Goal: Contribute content: Contribute content

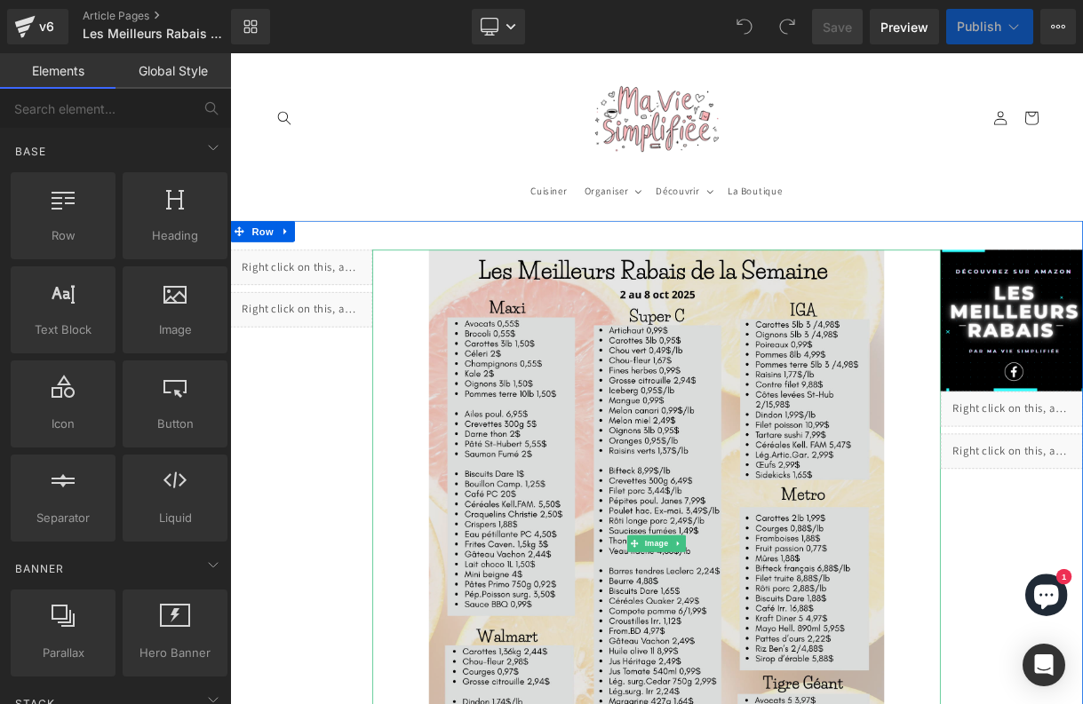
click at [706, 462] on img at bounding box center [767, 672] width 573 height 742
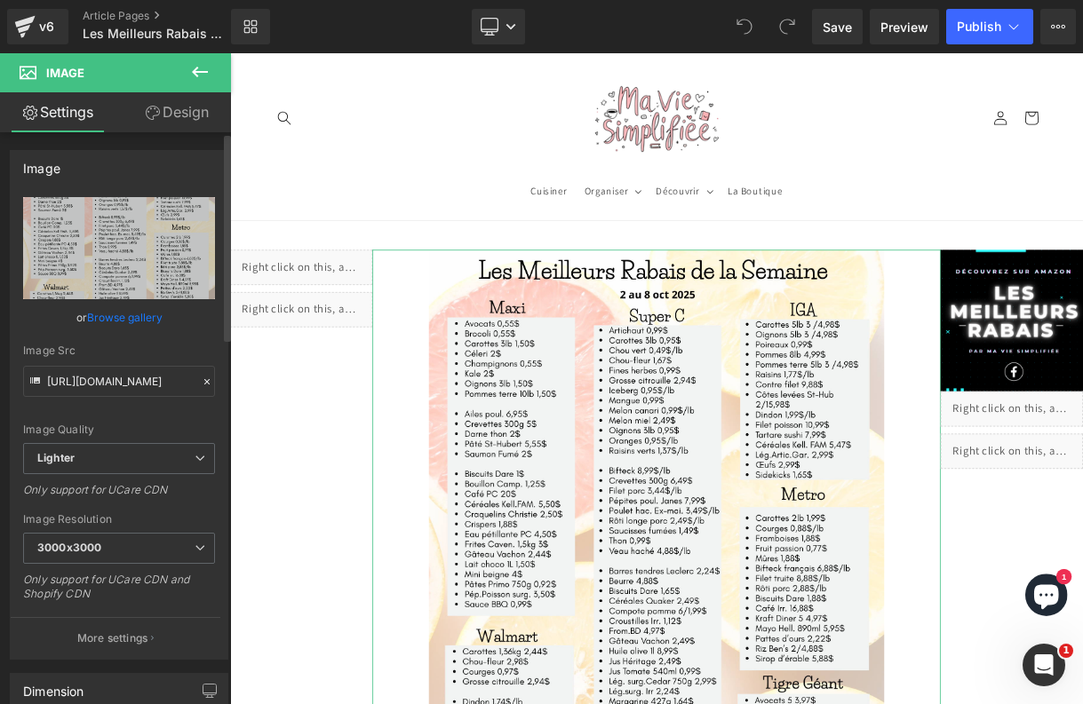
click at [141, 317] on link "Browse gallery" at bounding box center [124, 317] width 75 height 31
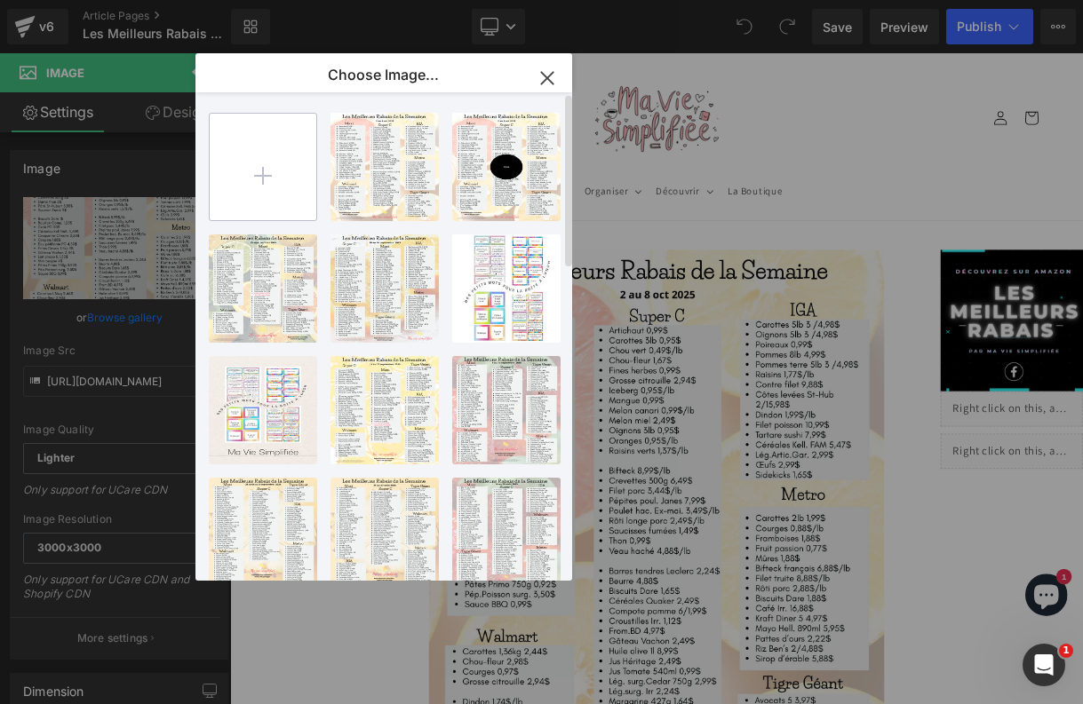
click at [264, 174] on input "file" at bounding box center [263, 167] width 107 height 107
type input "C:\fakepath\meilleurs rabais (7).png"
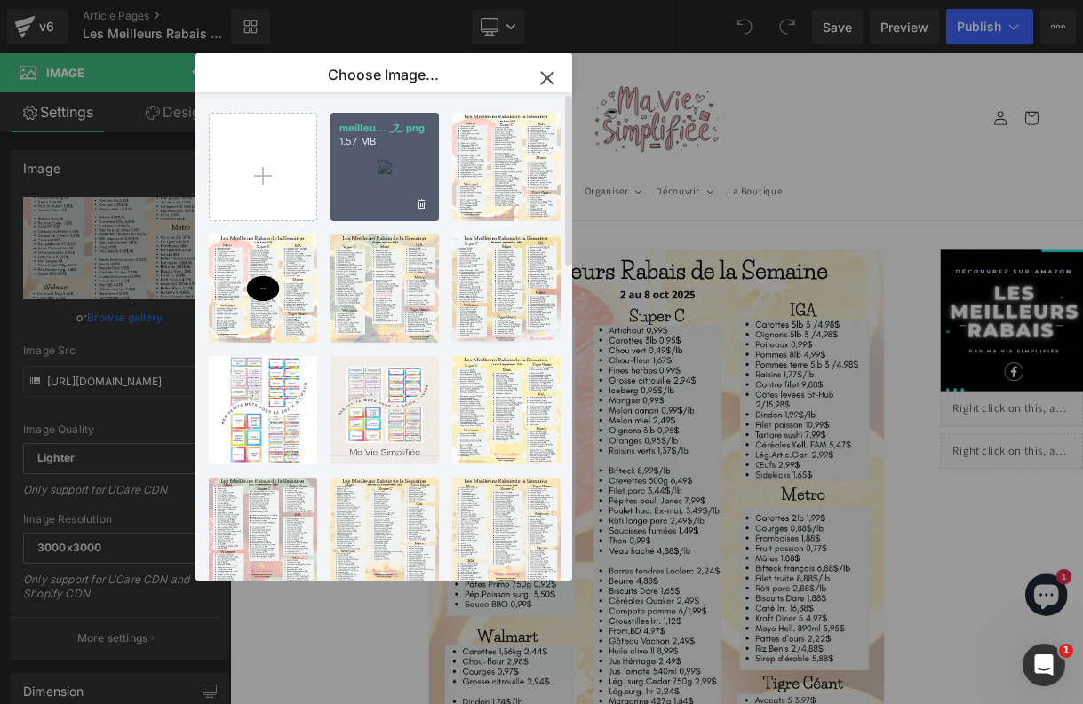
click at [388, 198] on div "meilleu... _7_.png 1.57 MB" at bounding box center [384, 167] width 108 height 108
type input "[URL][DOMAIN_NAME]"
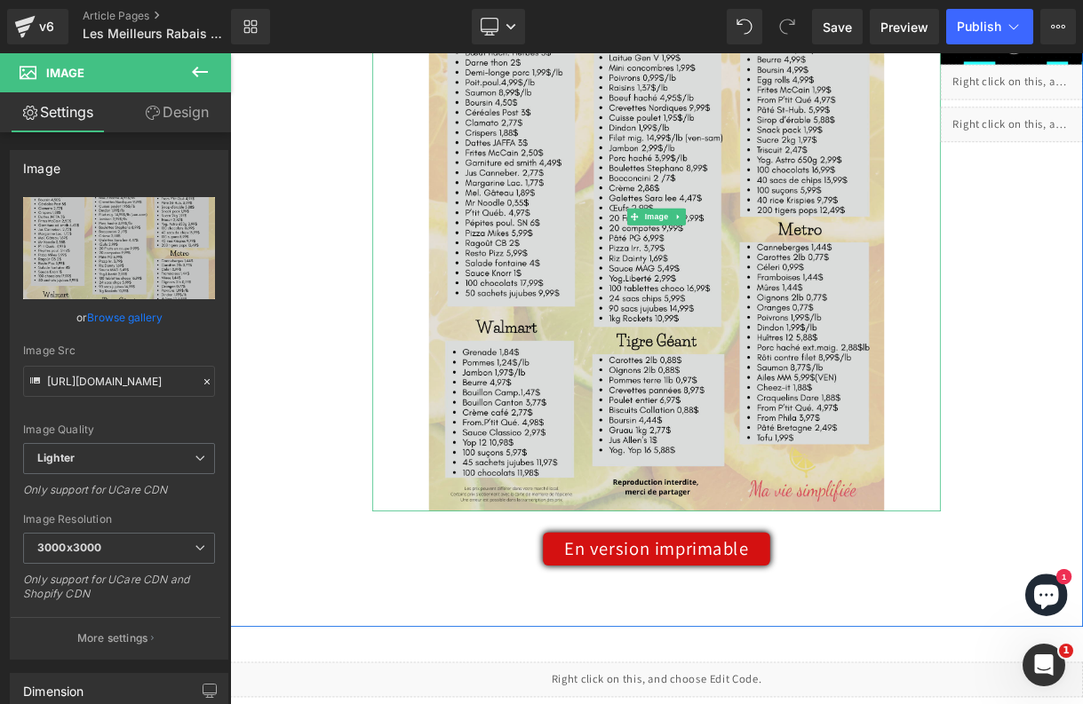
scroll to position [419, 0]
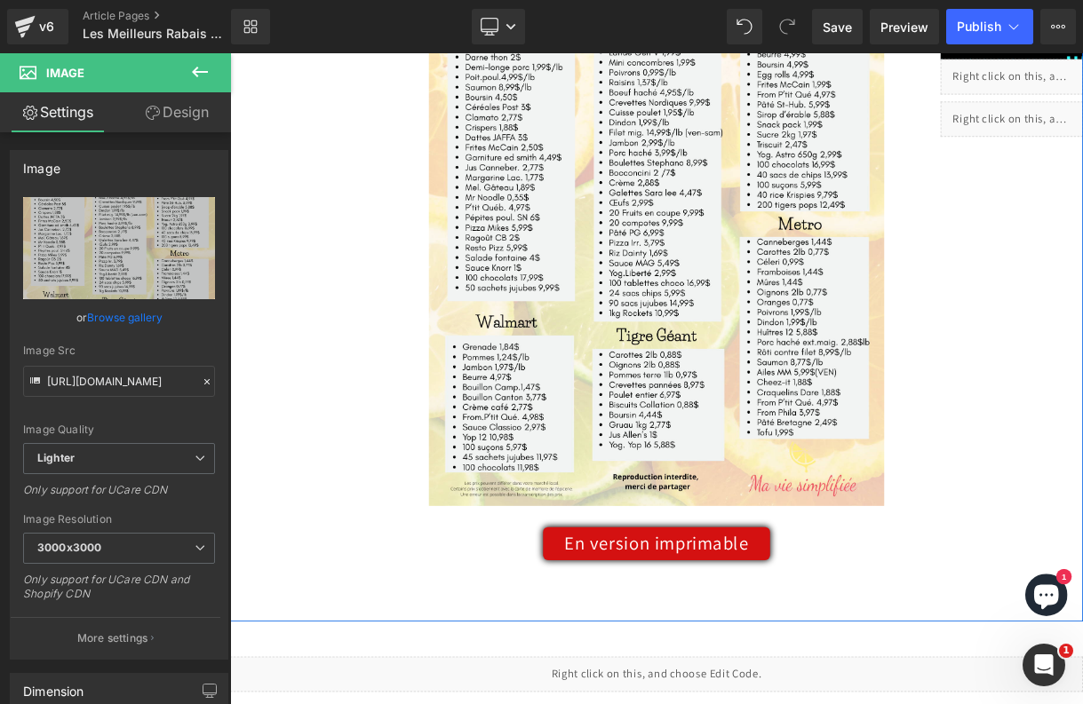
click at [737, 686] on link "En version imprimable" at bounding box center [767, 671] width 286 height 42
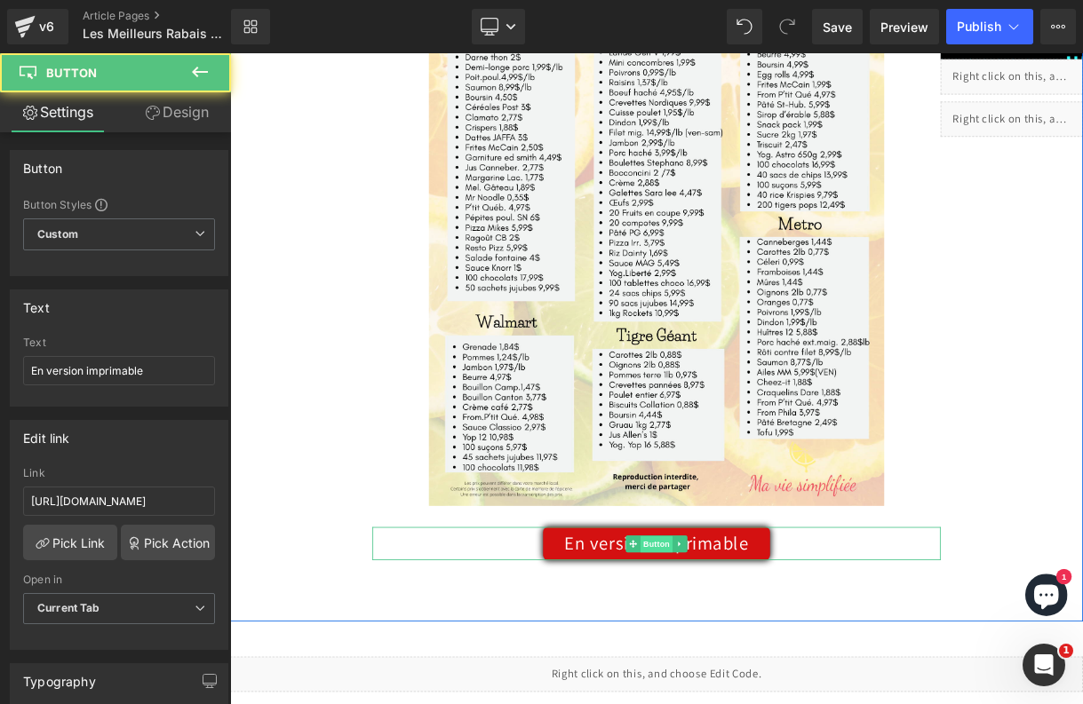
click at [755, 670] on span "Button" at bounding box center [767, 671] width 41 height 21
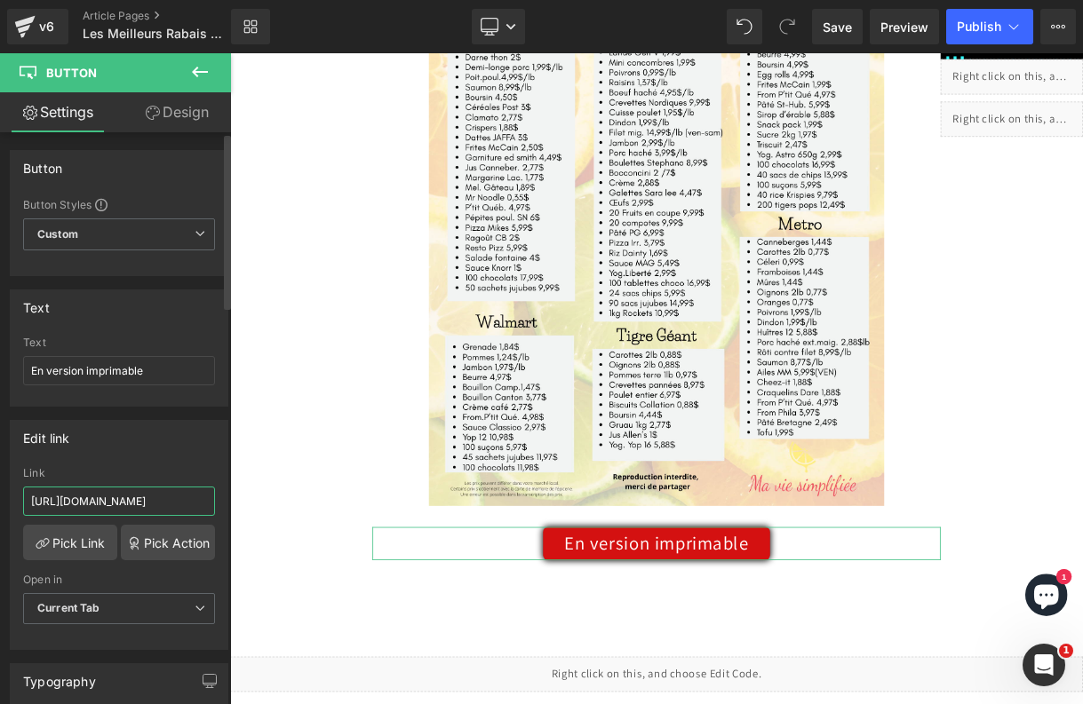
click at [107, 494] on input "[URL][DOMAIN_NAME]" at bounding box center [119, 501] width 192 height 29
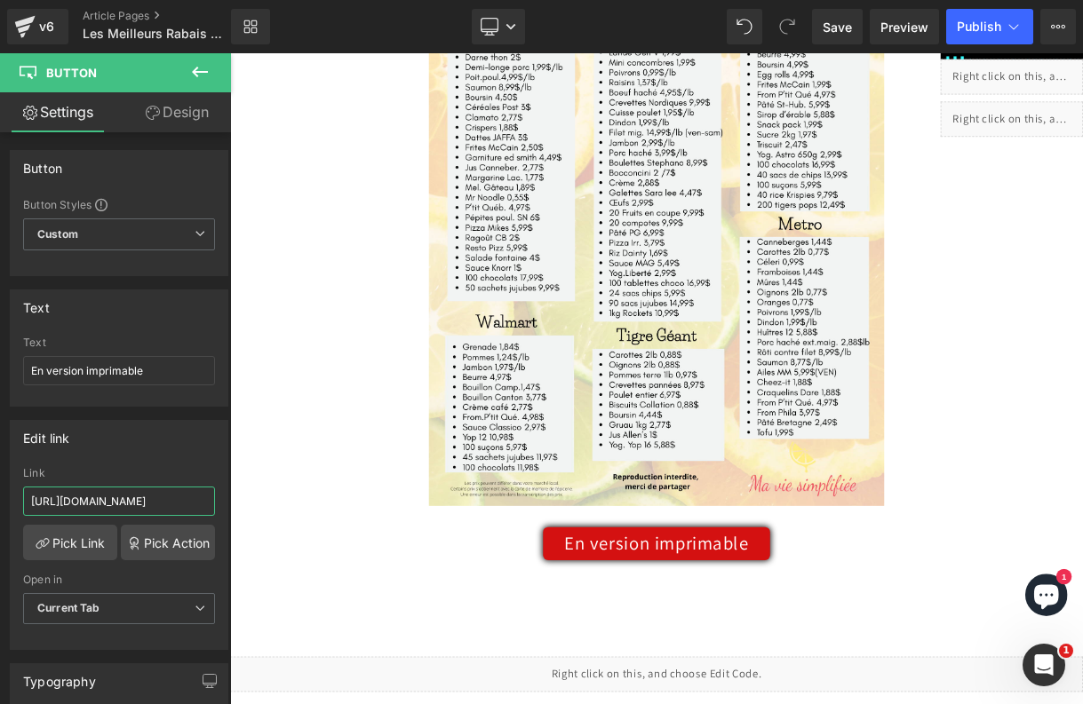
type input "[URL][DOMAIN_NAME]"
click at [845, 4] on div "Library Desktop Desktop Laptop Tablet Mobile Save Preview Publish Scheduled Vie…" at bounding box center [657, 26] width 852 height 53
click at [845, 21] on span "Save" at bounding box center [836, 27] width 29 height 19
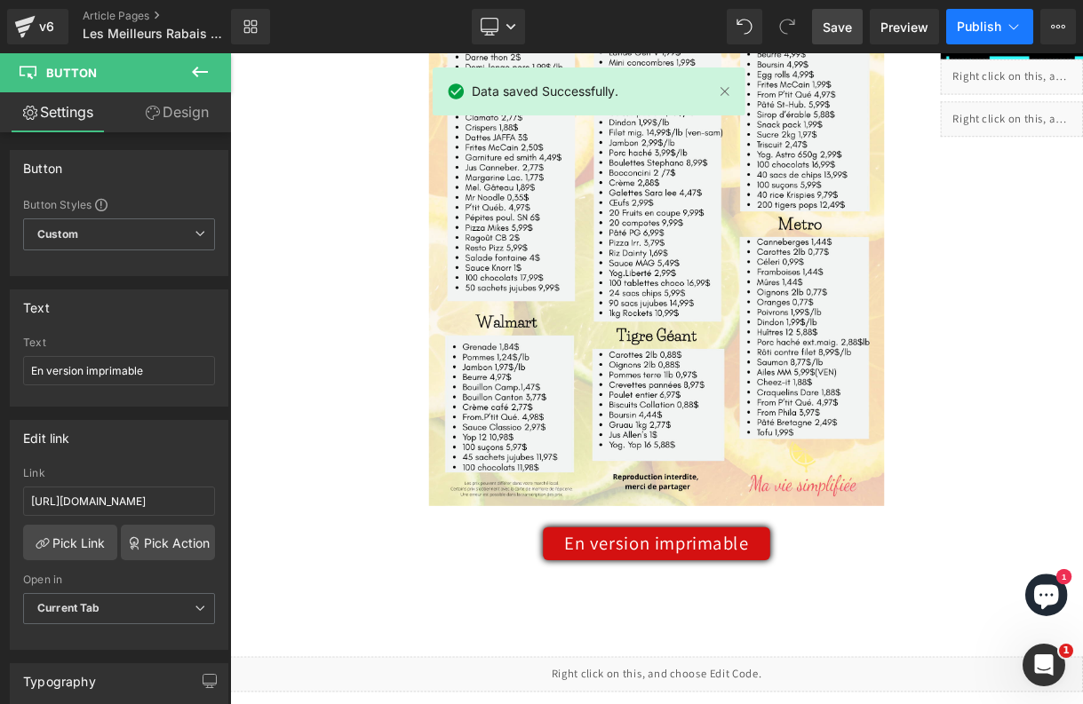
click at [973, 34] on button "Publish" at bounding box center [989, 27] width 87 height 36
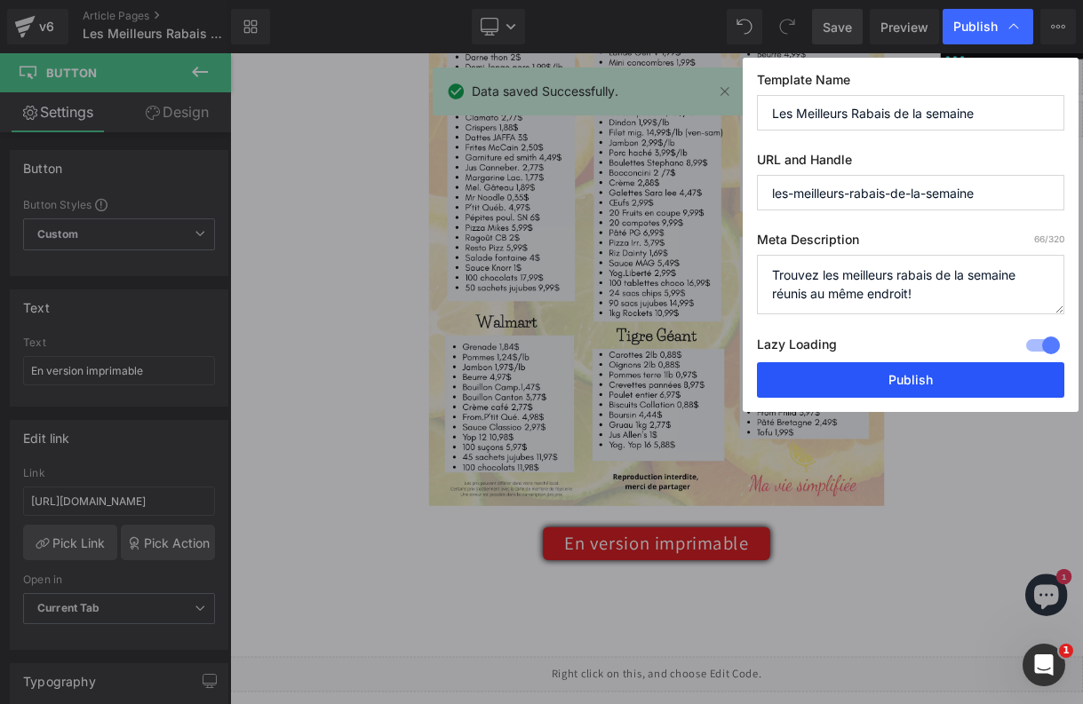
click at [889, 363] on button "Publish" at bounding box center [910, 380] width 307 height 36
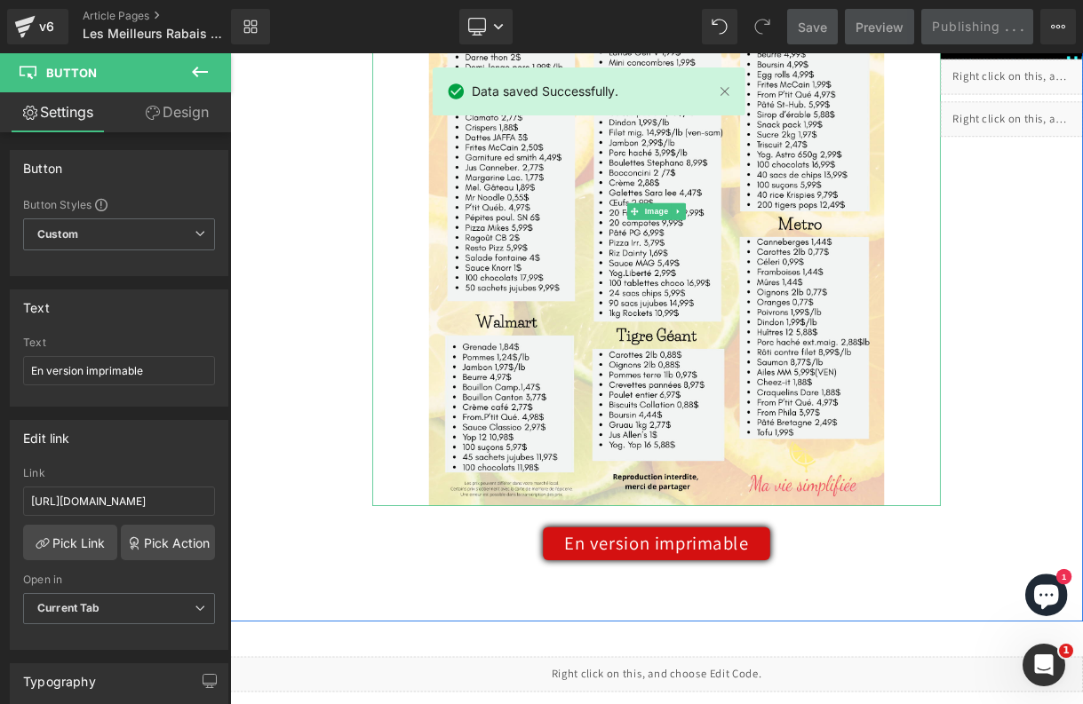
click at [1060, 444] on link at bounding box center [767, 253] width 717 height 742
